Goal: Transaction & Acquisition: Purchase product/service

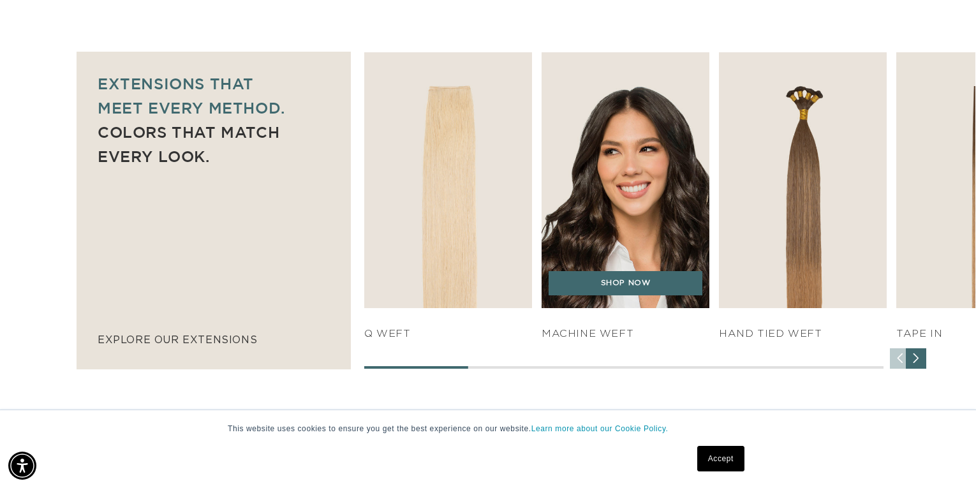
scroll to position [0, 886]
click at [658, 290] on link "SHOP NOW" at bounding box center [625, 283] width 153 height 24
click at [653, 285] on link "SHOP NOW" at bounding box center [625, 283] width 153 height 24
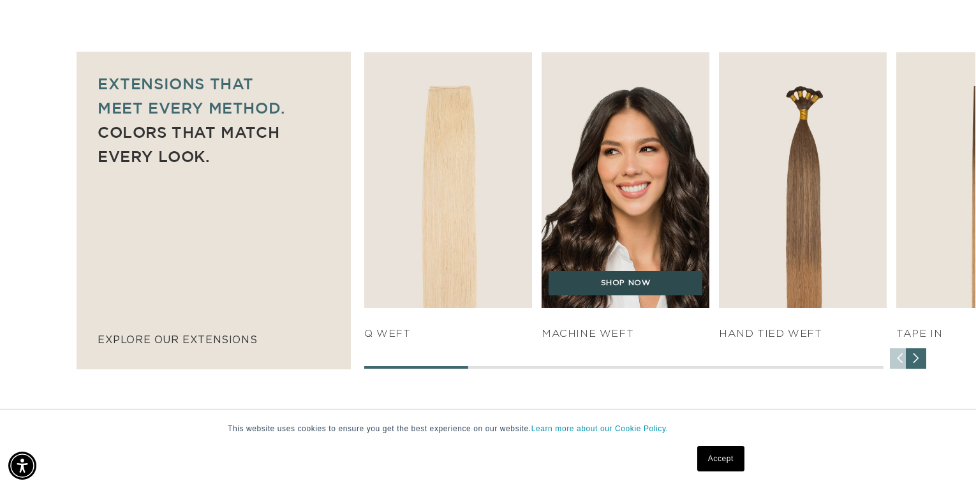
click at [628, 285] on link "SHOP NOW" at bounding box center [625, 283] width 153 height 24
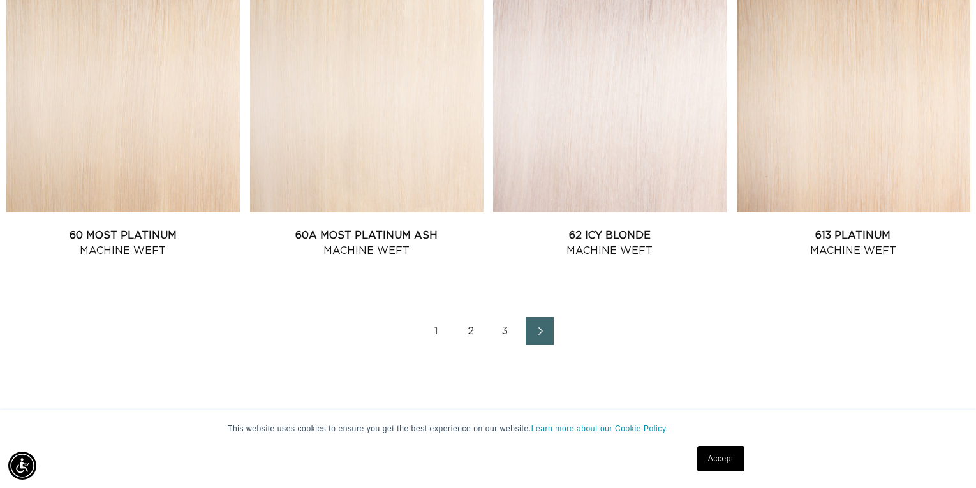
scroll to position [0, 1771]
click at [545, 331] on icon "Next page" at bounding box center [540, 331] width 17 height 9
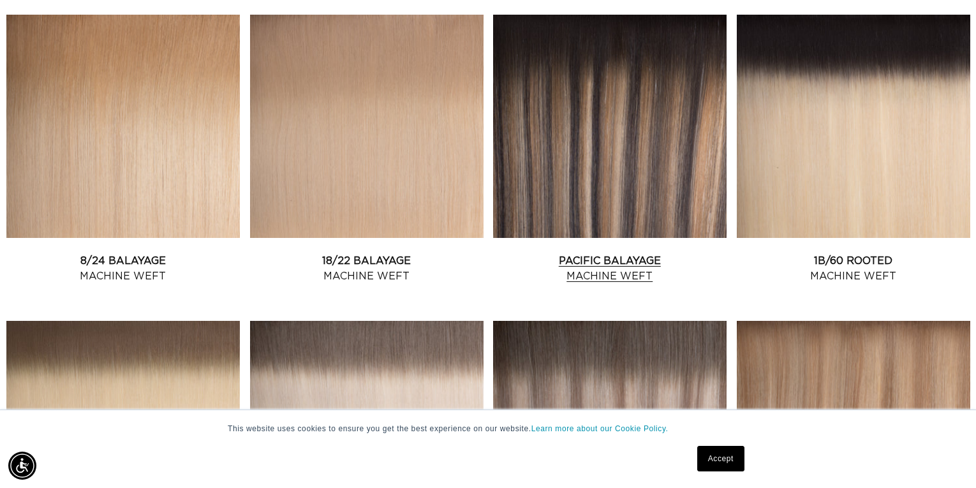
scroll to position [0, 1771]
click at [655, 253] on link "Pacific Balayage Machine Weft" at bounding box center [610, 268] width 234 height 31
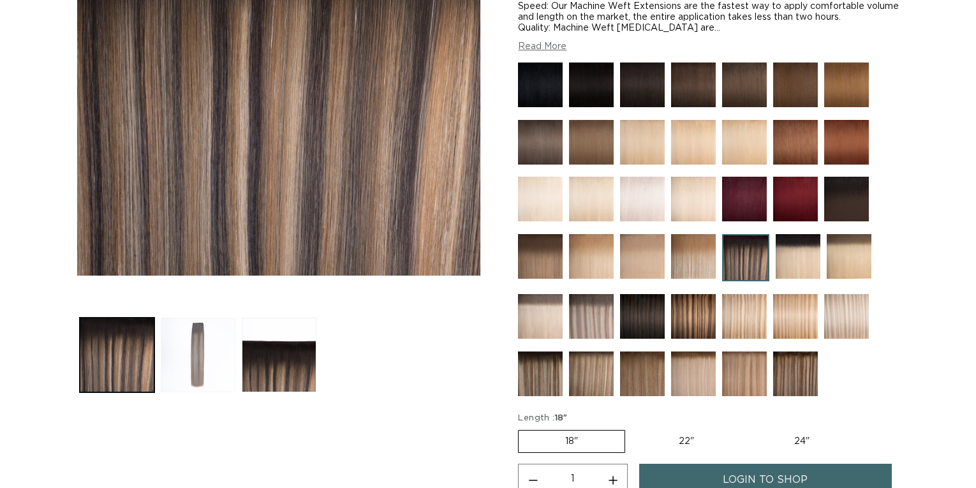
scroll to position [281, 0]
click at [186, 379] on button "Load image 2 in gallery view" at bounding box center [198, 355] width 75 height 75
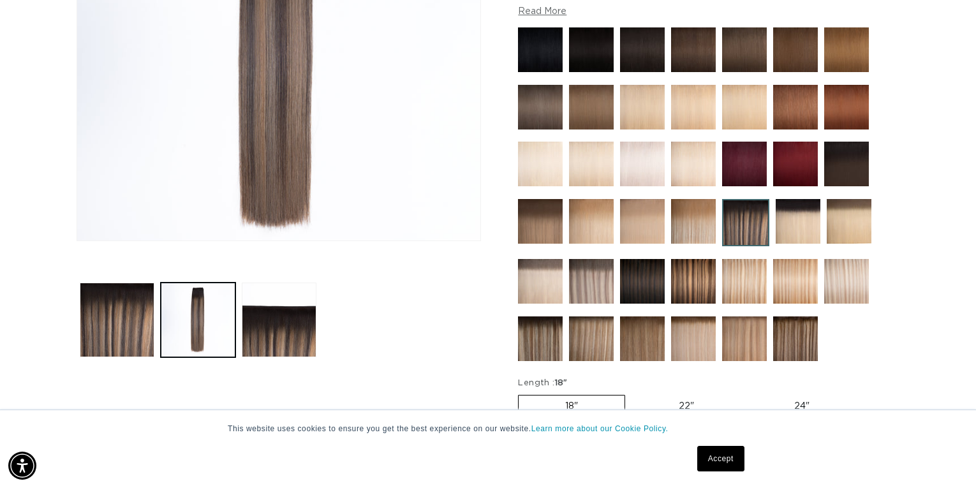
scroll to position [323, 0]
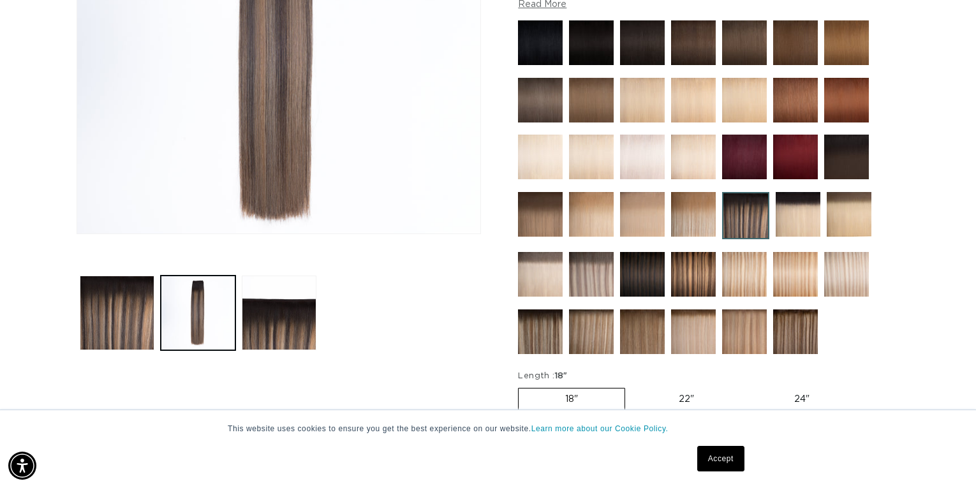
click at [795, 339] on img at bounding box center [795, 331] width 45 height 45
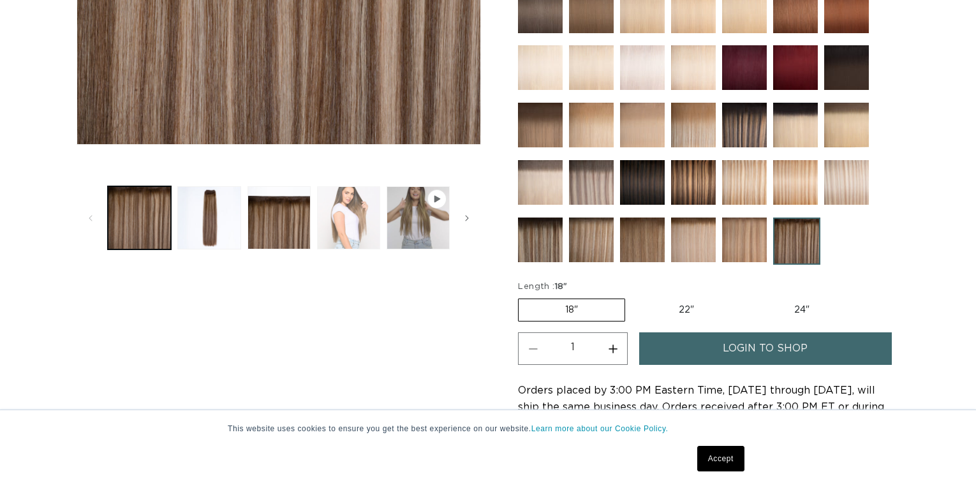
click at [359, 211] on button "Load image 4 in gallery view" at bounding box center [348, 217] width 63 height 63
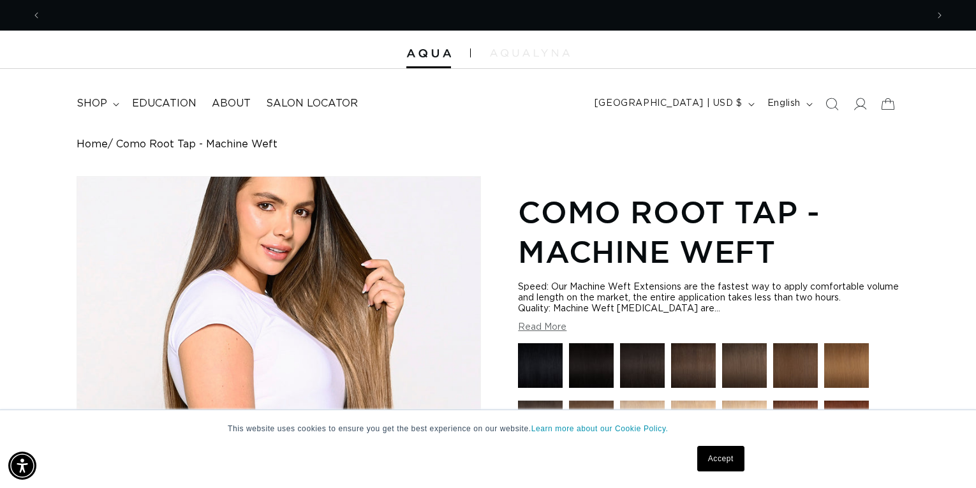
scroll to position [0, 1771]
click at [540, 55] on img at bounding box center [530, 53] width 80 height 8
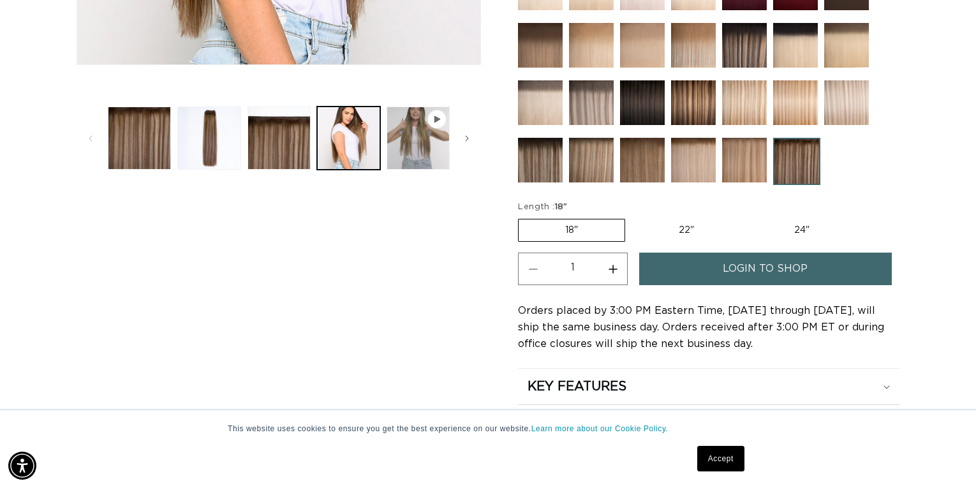
click at [816, 234] on label "24" Variant sold out or unavailable" at bounding box center [802, 231] width 108 height 22
click at [748, 217] on input "24" Variant sold out or unavailable" at bounding box center [747, 216] width 1 height 1
radio input "true"
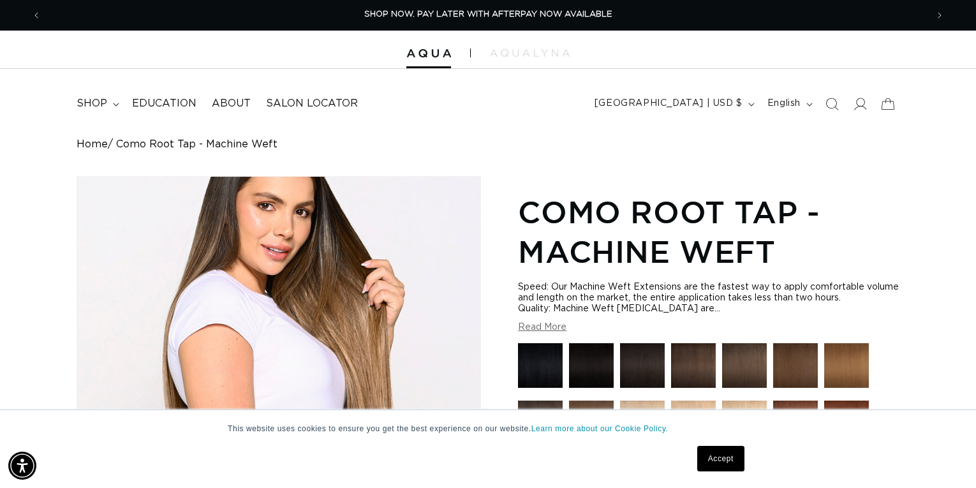
scroll to position [15, 0]
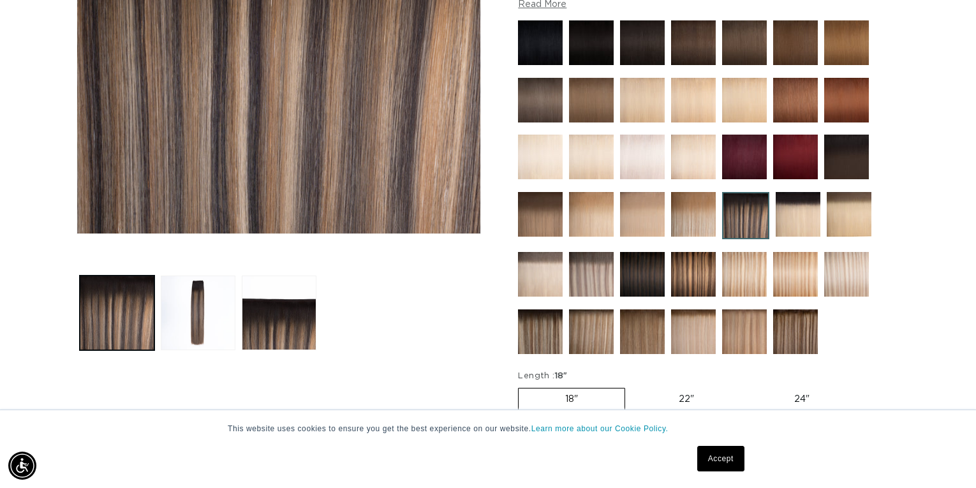
scroll to position [0, 1771]
